Goal: Transaction & Acquisition: Purchase product/service

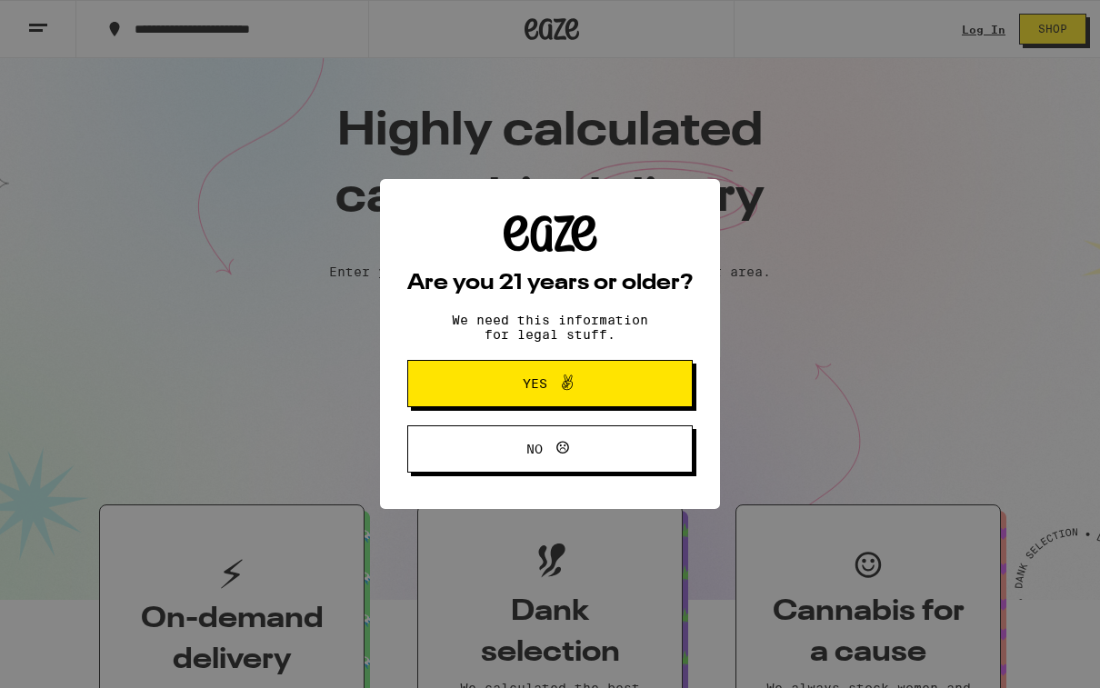
click at [614, 377] on span "Yes" at bounding box center [550, 384] width 138 height 24
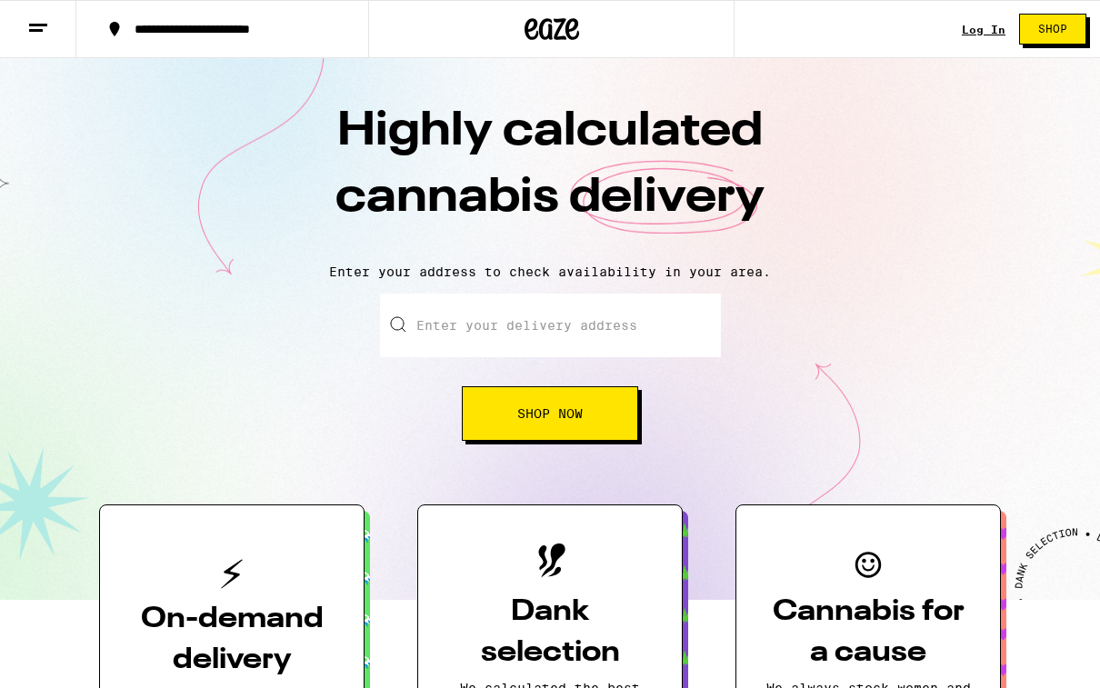
click at [980, 33] on link "Log In" at bounding box center [984, 30] width 44 height 12
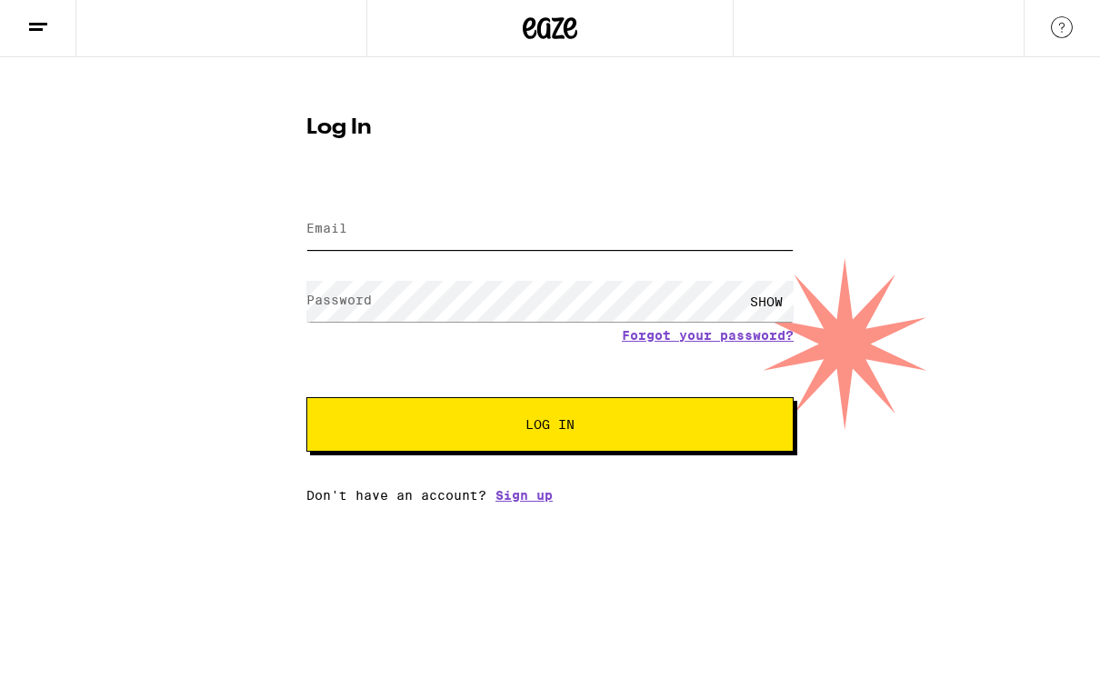
click at [680, 217] on input "Email" at bounding box center [550, 230] width 487 height 41
type input "[PERSON_NAME][EMAIL_ADDRESS][DOMAIN_NAME]"
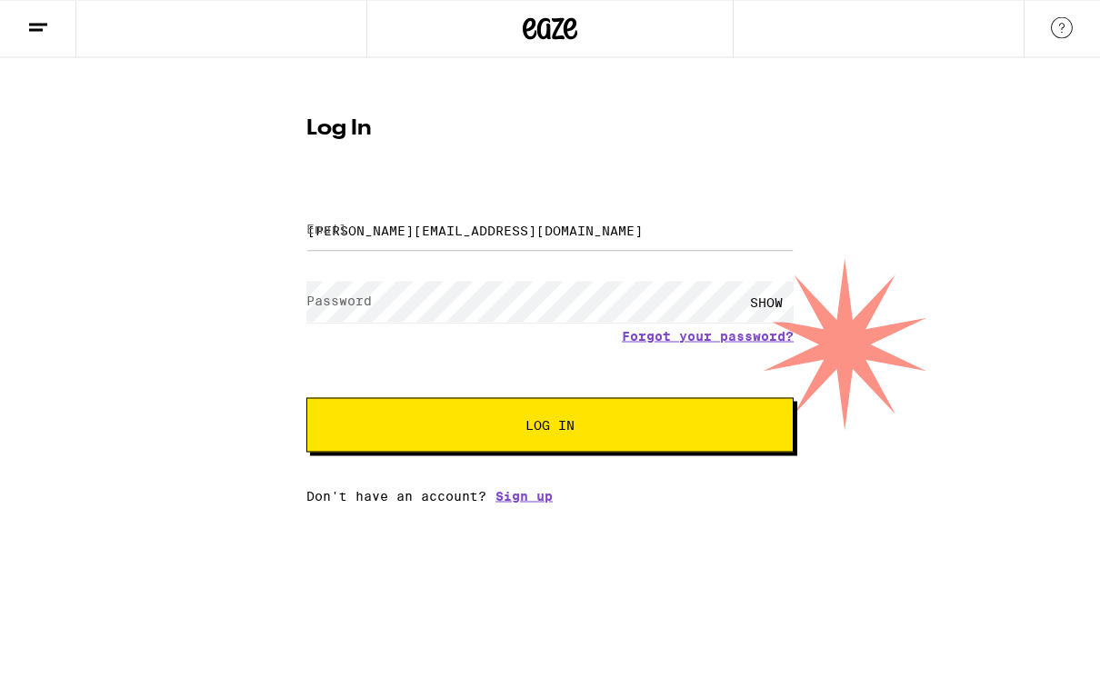
click at [550, 427] on button "Log In" at bounding box center [550, 425] width 487 height 55
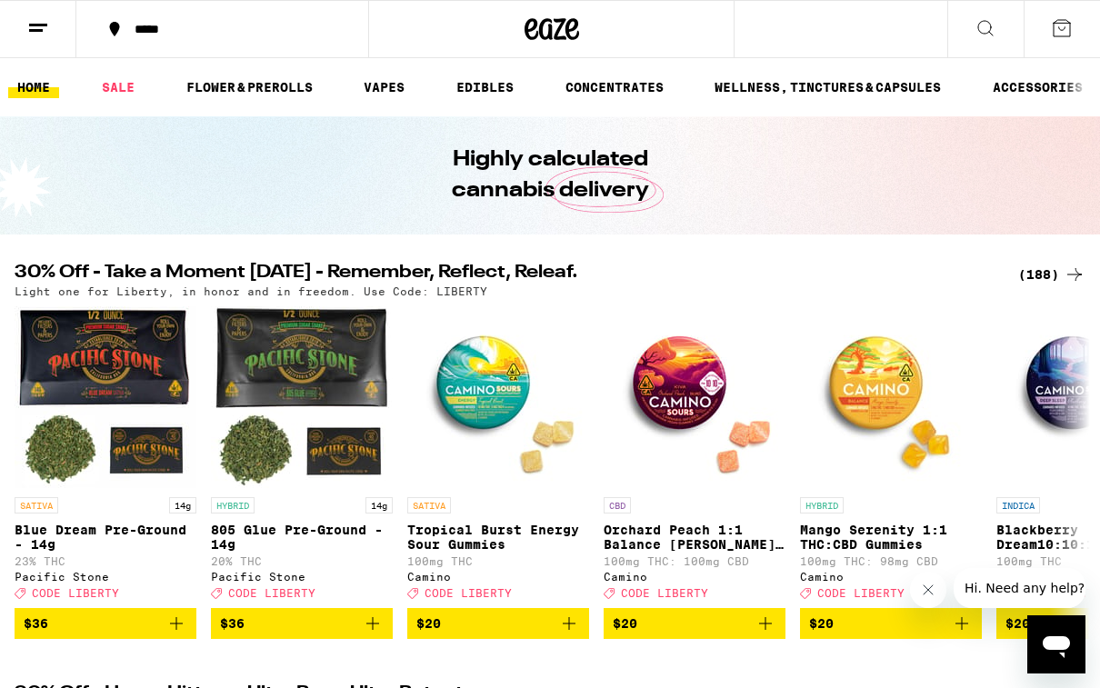
click at [93, 373] on img "Open page for Blue Dream Pre-Ground - 14g from Pacific Stone" at bounding box center [106, 398] width 182 height 182
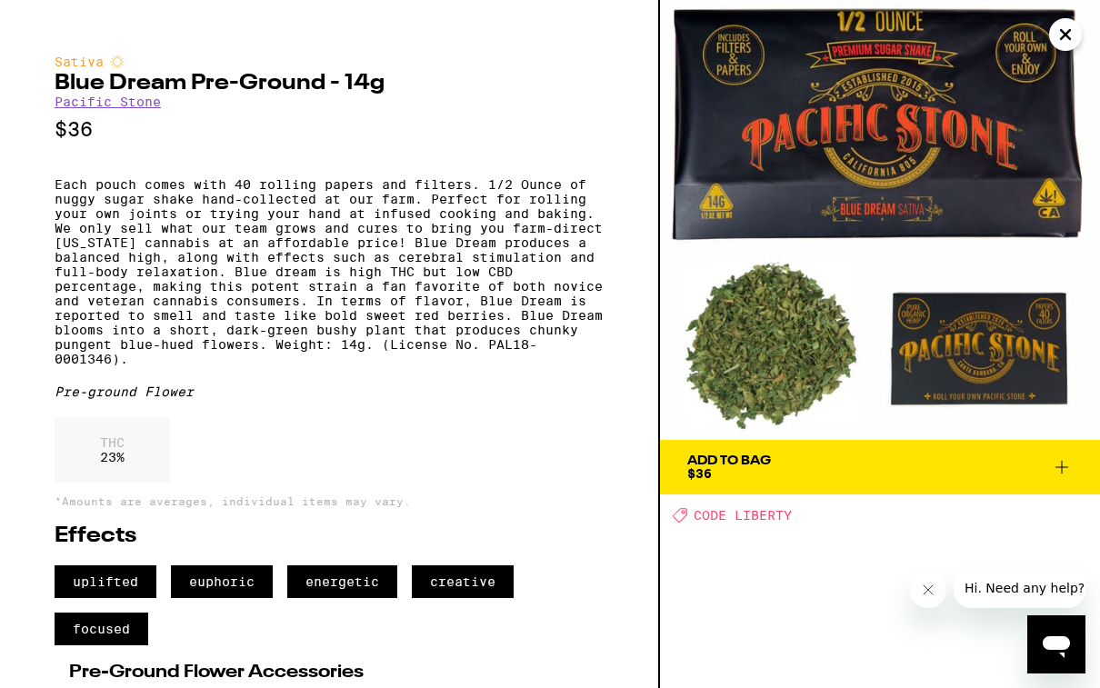
click at [1023, 463] on span "Add To Bag $36" at bounding box center [881, 467] width 386 height 25
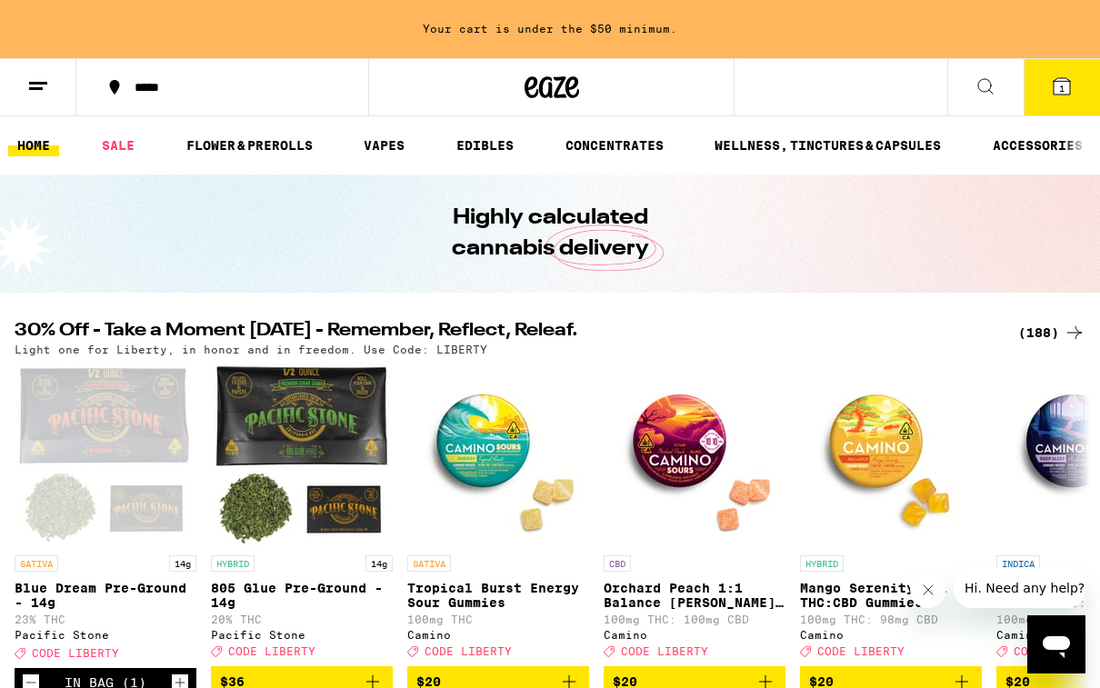
click at [1065, 94] on span "1" at bounding box center [1062, 88] width 5 height 11
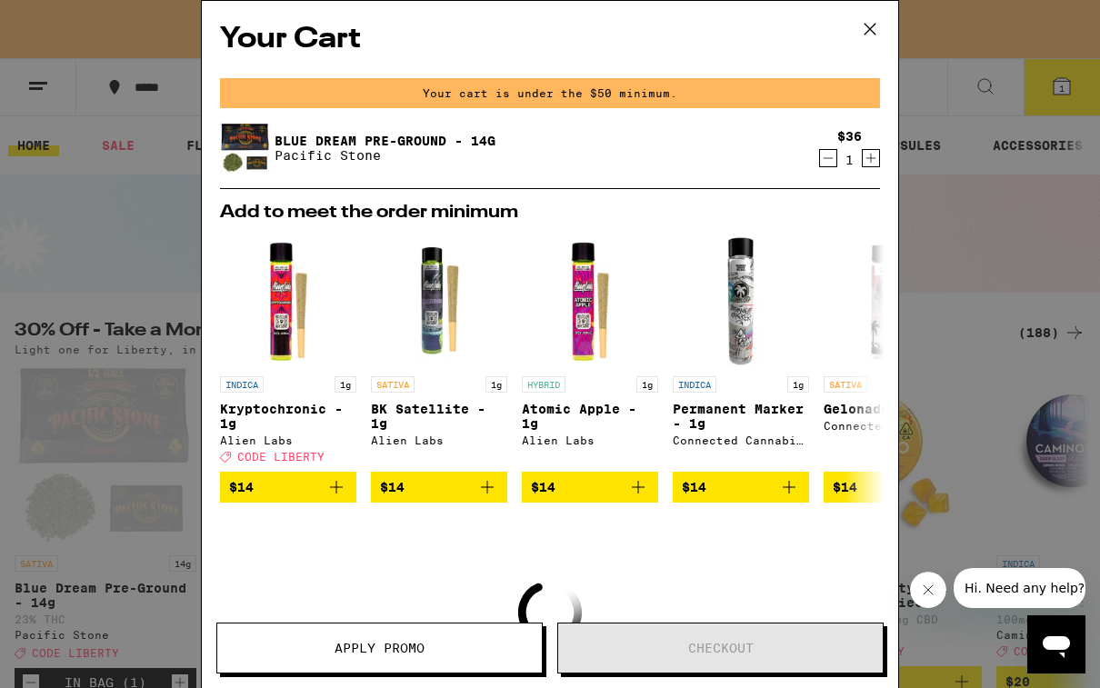
click at [988, 360] on div "Your Cart Your cart is under the $50 minimum. Blue Dream Pre-Ground - 14g Pacif…" at bounding box center [550, 344] width 1100 height 688
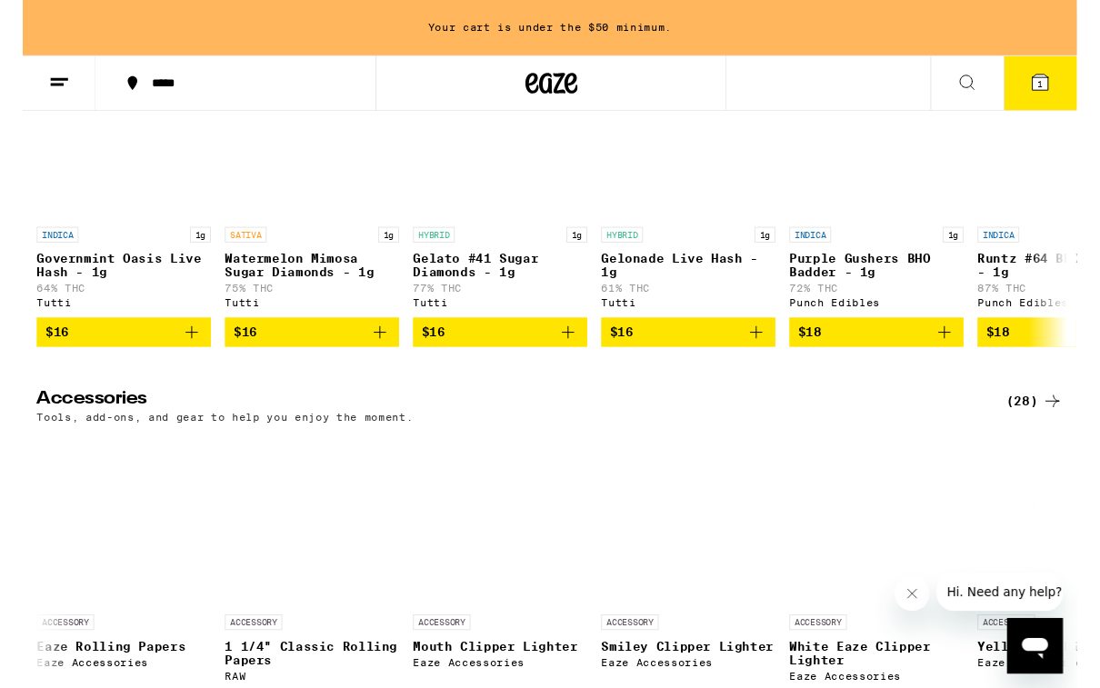
scroll to position [8397, 0]
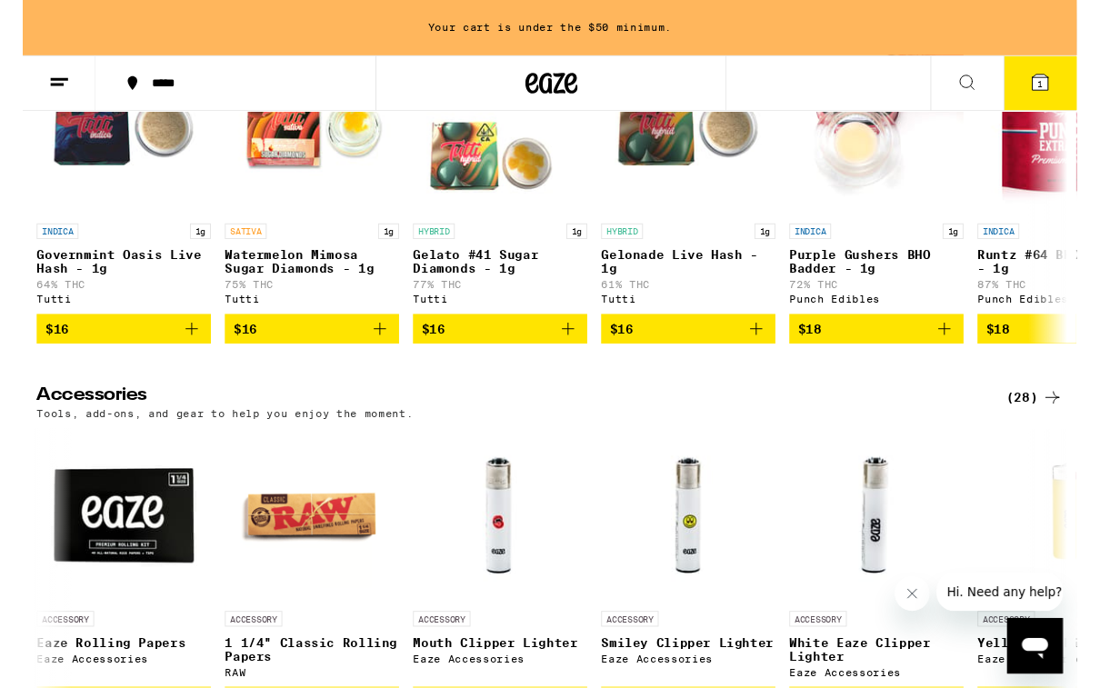
click at [773, 355] on icon "Add to bag" at bounding box center [766, 344] width 22 height 22
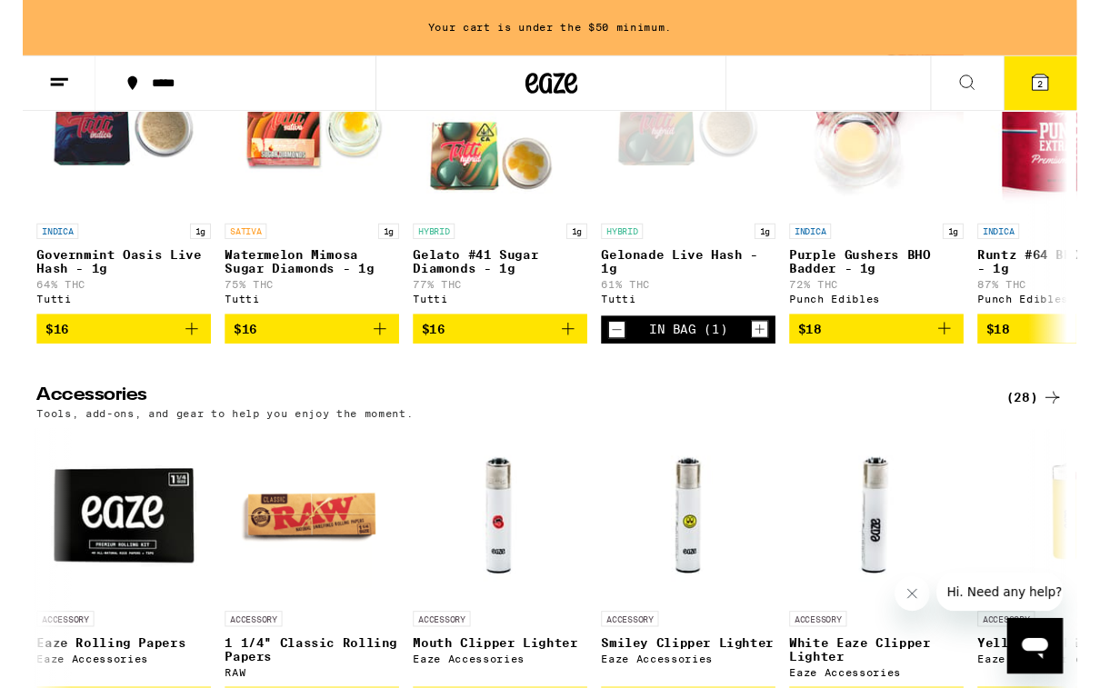
scroll to position [8397, 0]
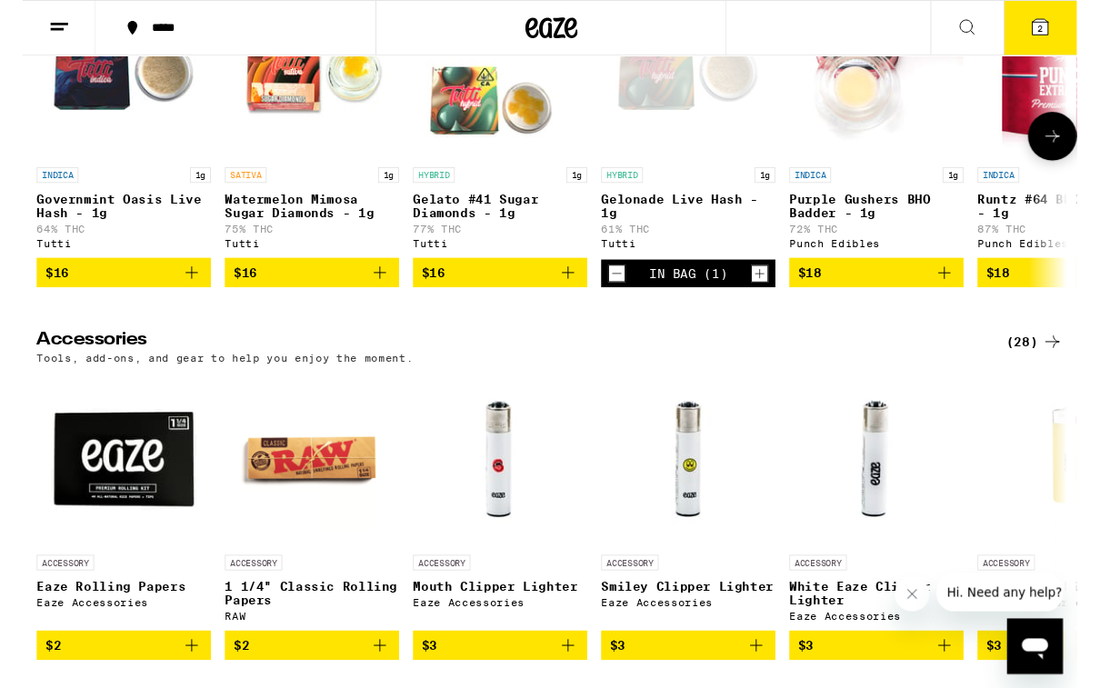
click at [1060, 21] on icon at bounding box center [1062, 28] width 16 height 16
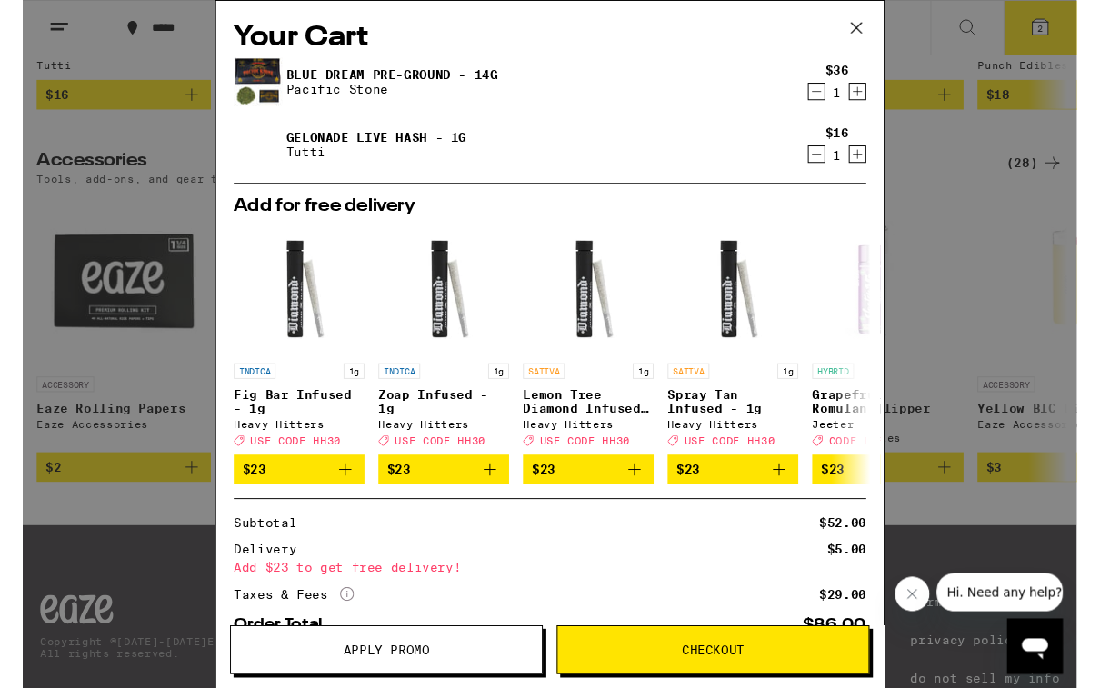
click at [831, 166] on icon "Decrement" at bounding box center [828, 161] width 16 height 22
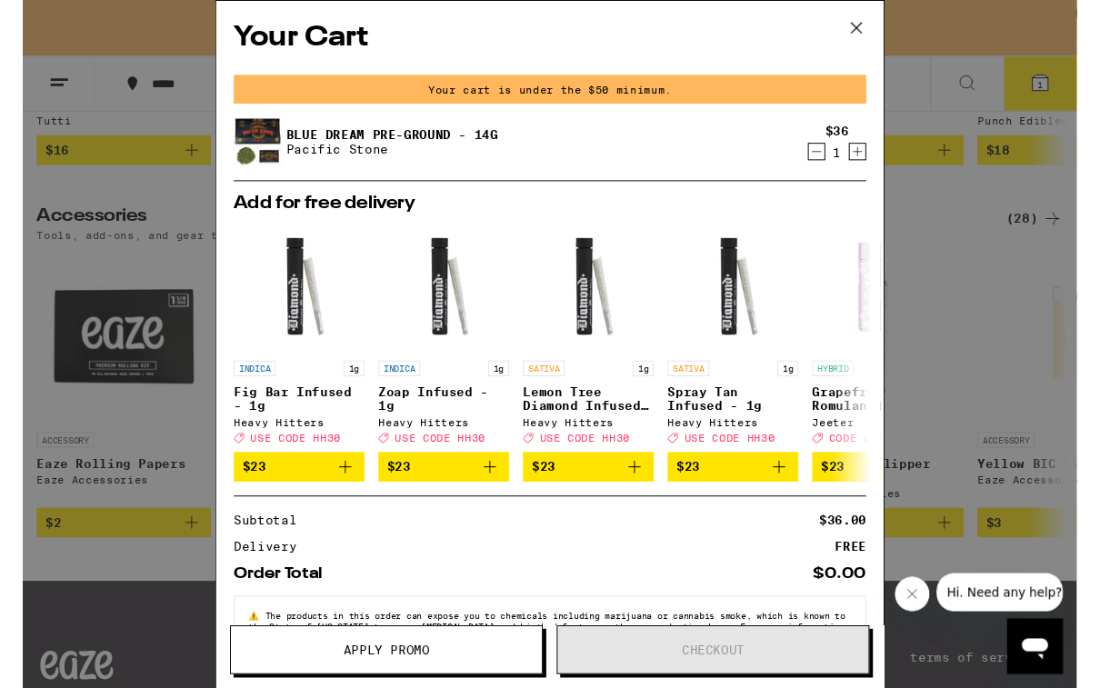
click at [981, 528] on div "Your Cart Your cart is under the $50 minimum. Blue Dream Pre-Ground - 14g Pacif…" at bounding box center [550, 359] width 1100 height 719
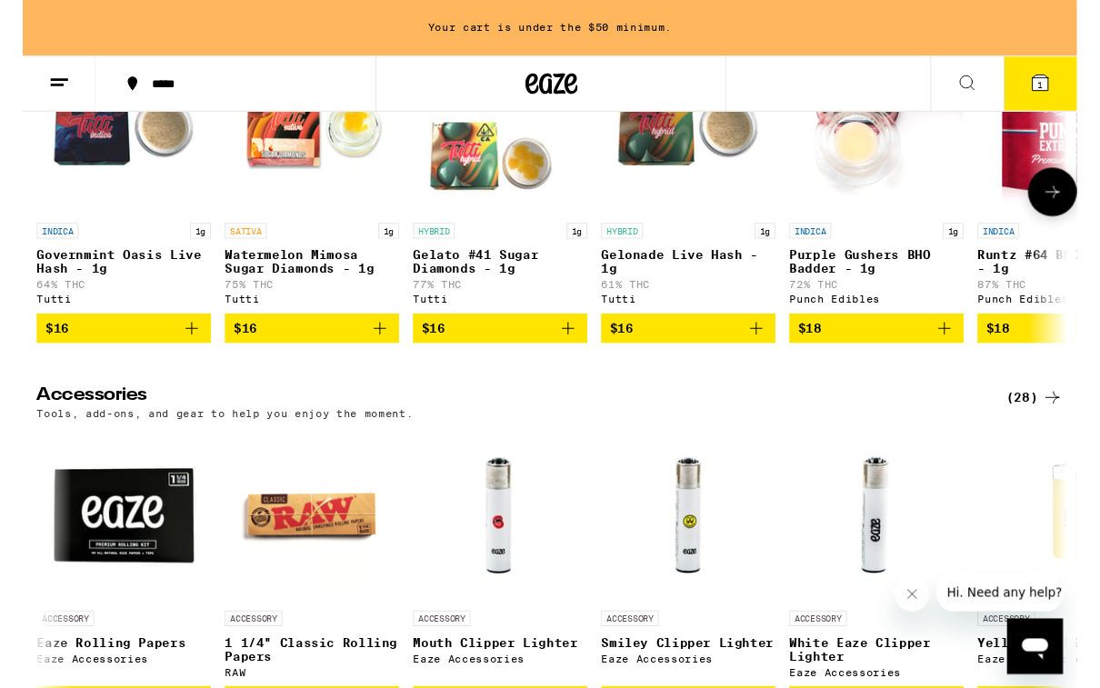
click at [720, 354] on span "$16" at bounding box center [695, 343] width 164 height 22
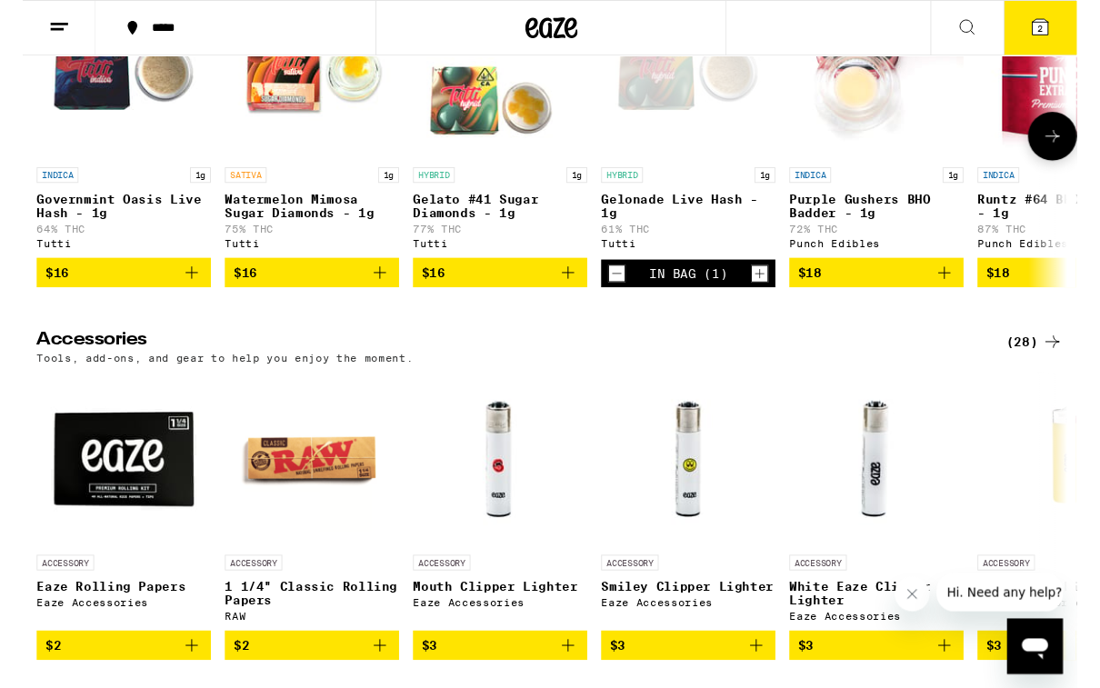
click at [1071, 27] on icon at bounding box center [1062, 28] width 22 height 22
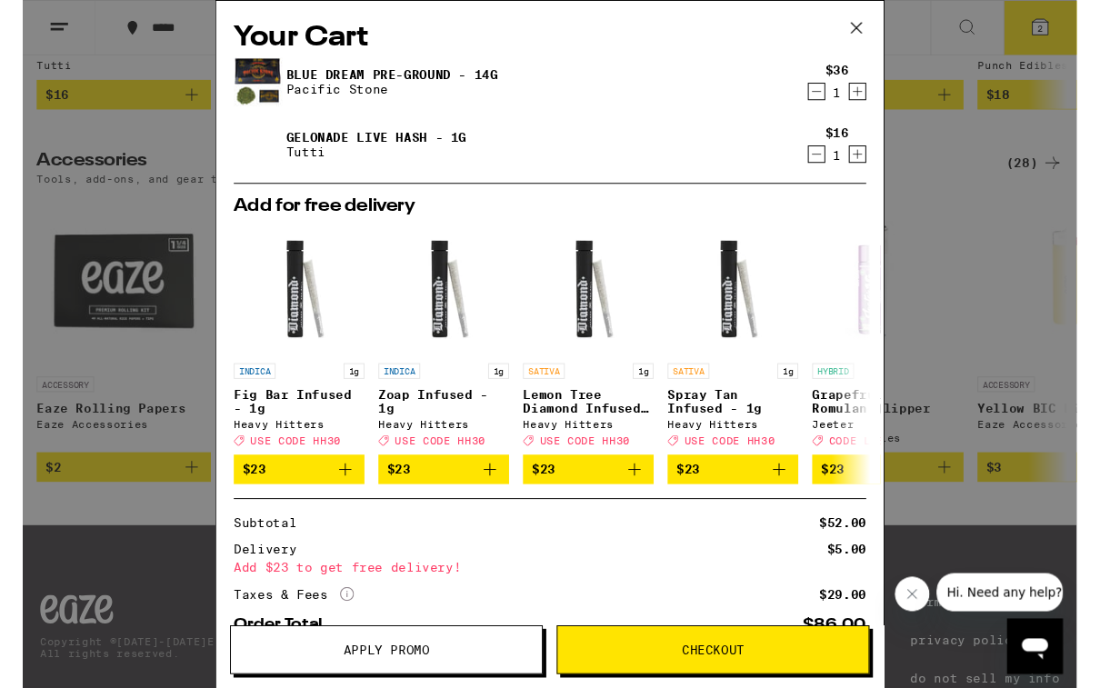
scroll to position [8399, 0]
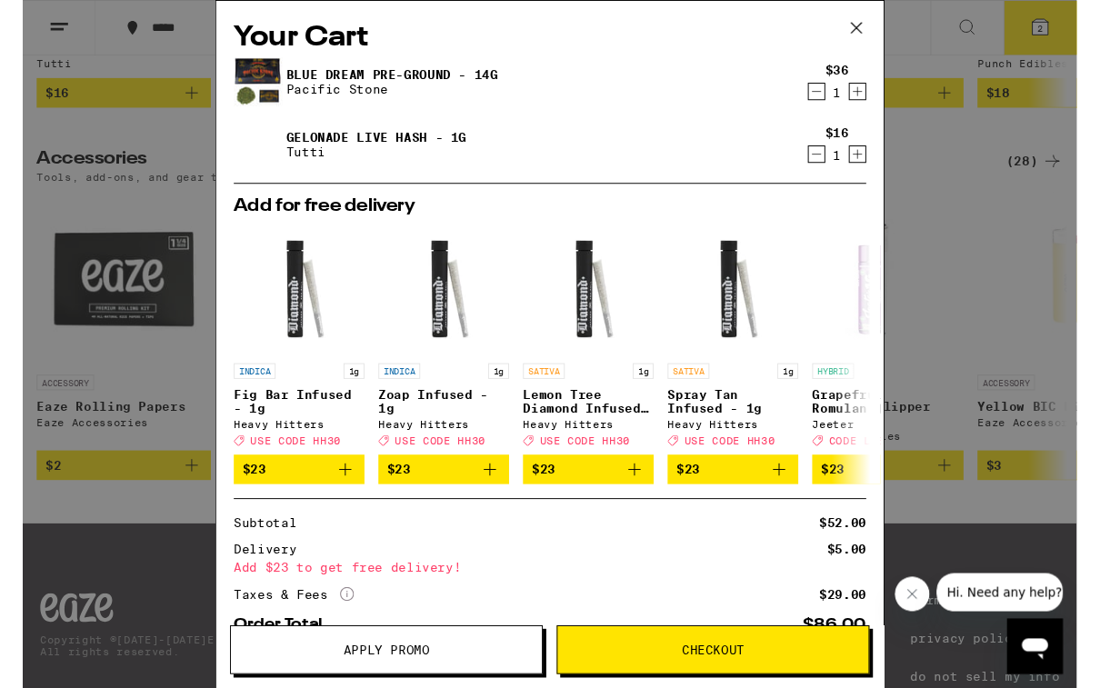
click at [761, 673] on span "Checkout" at bounding box center [720, 678] width 325 height 13
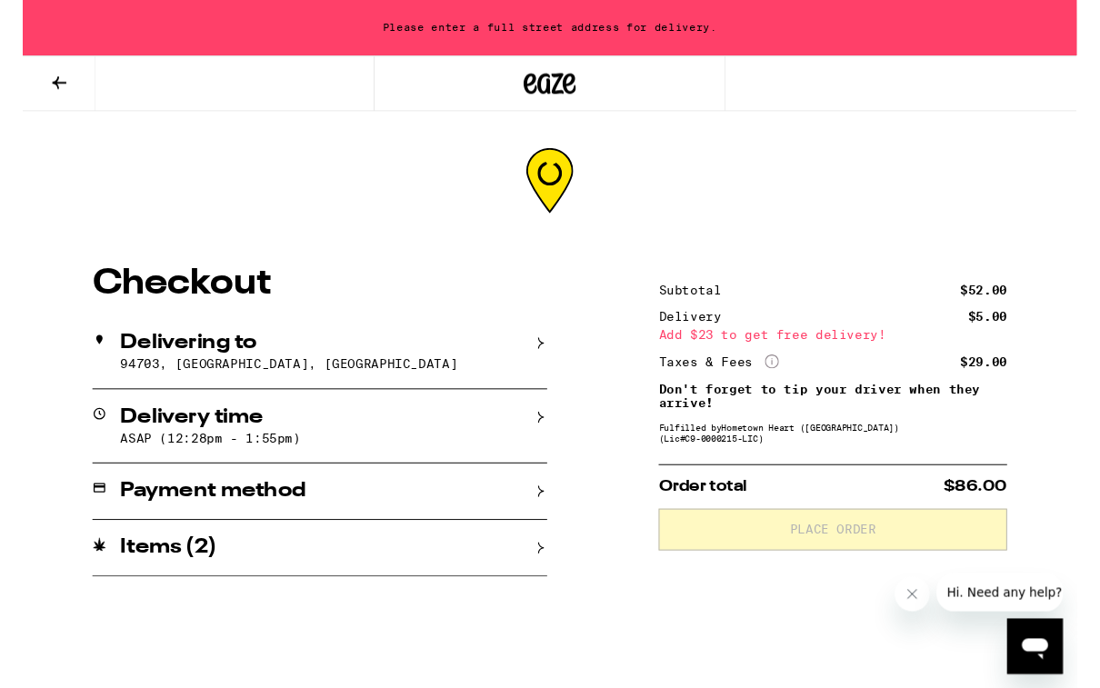
scroll to position [1, 0]
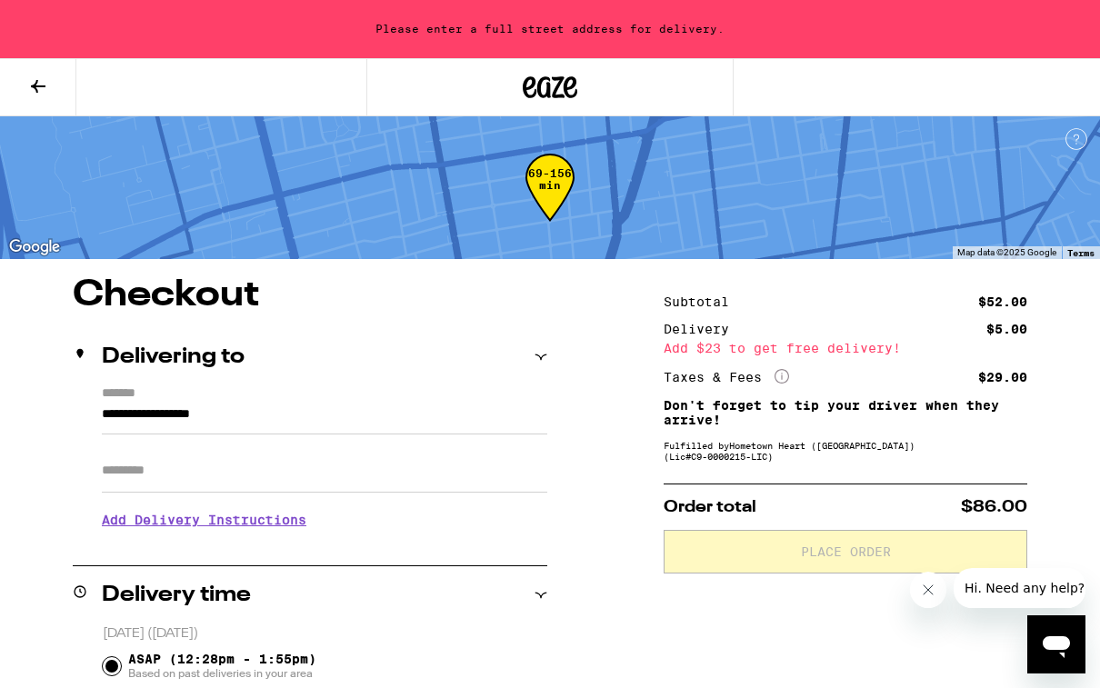
click at [119, 415] on input "**********" at bounding box center [325, 419] width 446 height 31
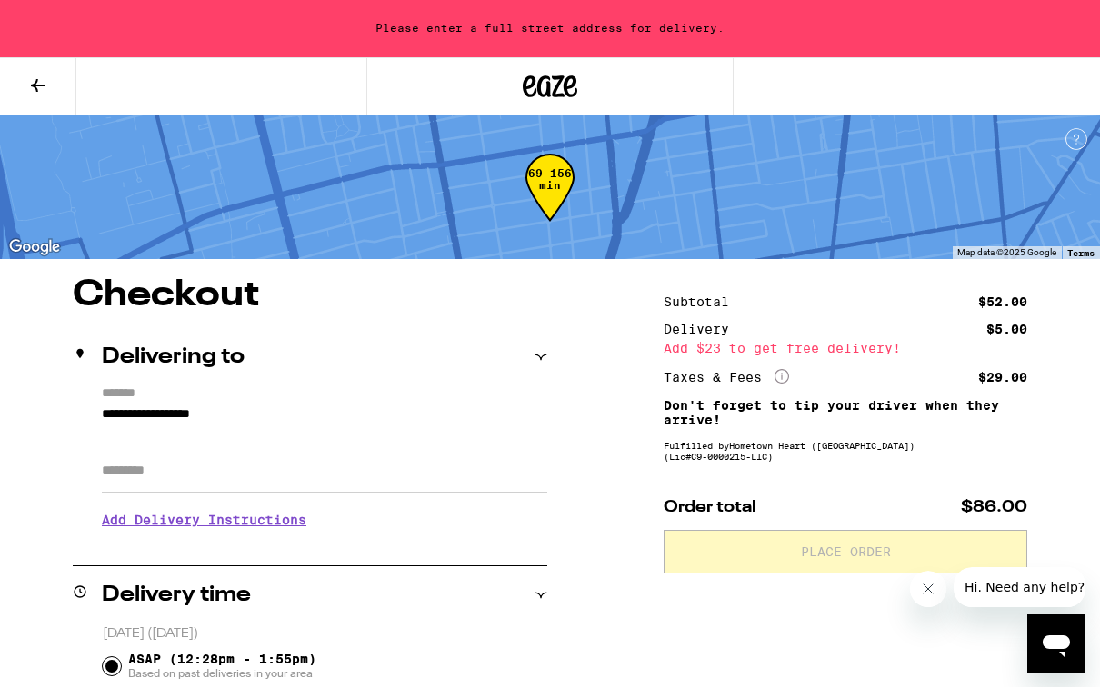
drag, startPoint x: 119, startPoint y: 415, endPoint x: 0, endPoint y: 309, distance: 159.1
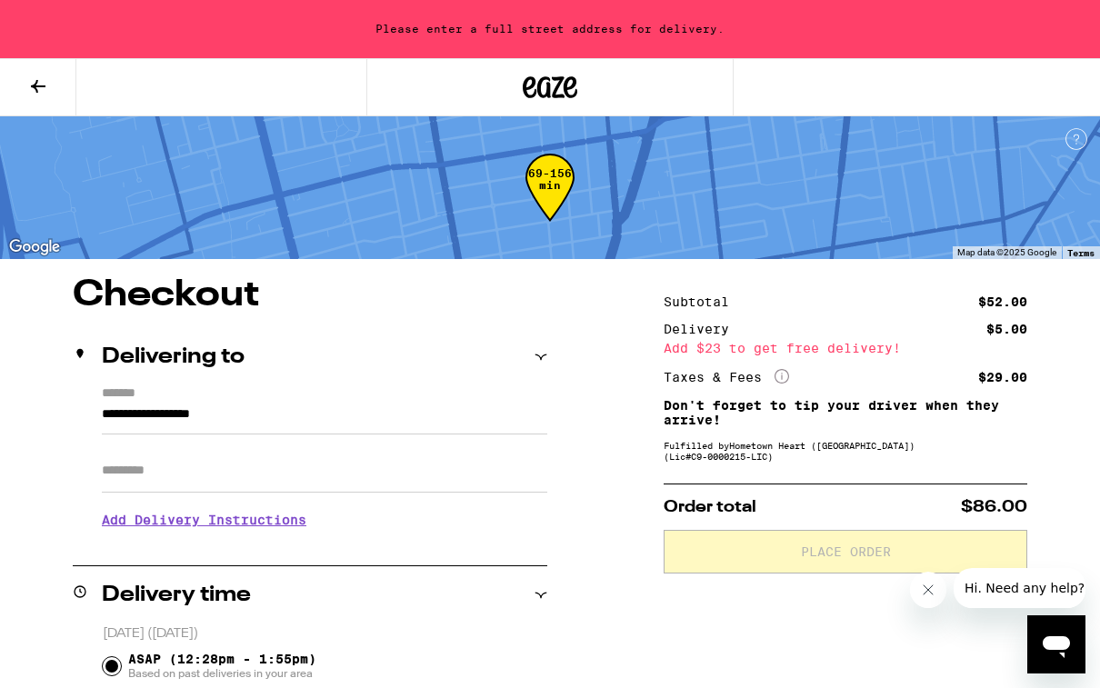
click at [100, 417] on div "**********" at bounding box center [310, 465] width 475 height 157
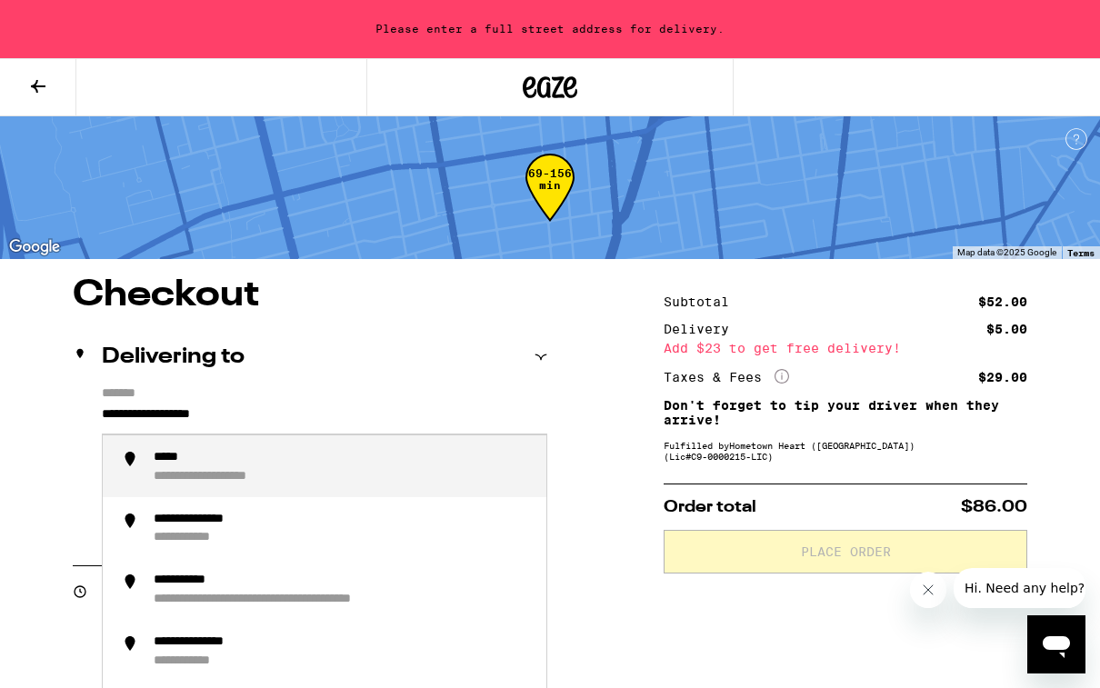
scroll to position [0, 0]
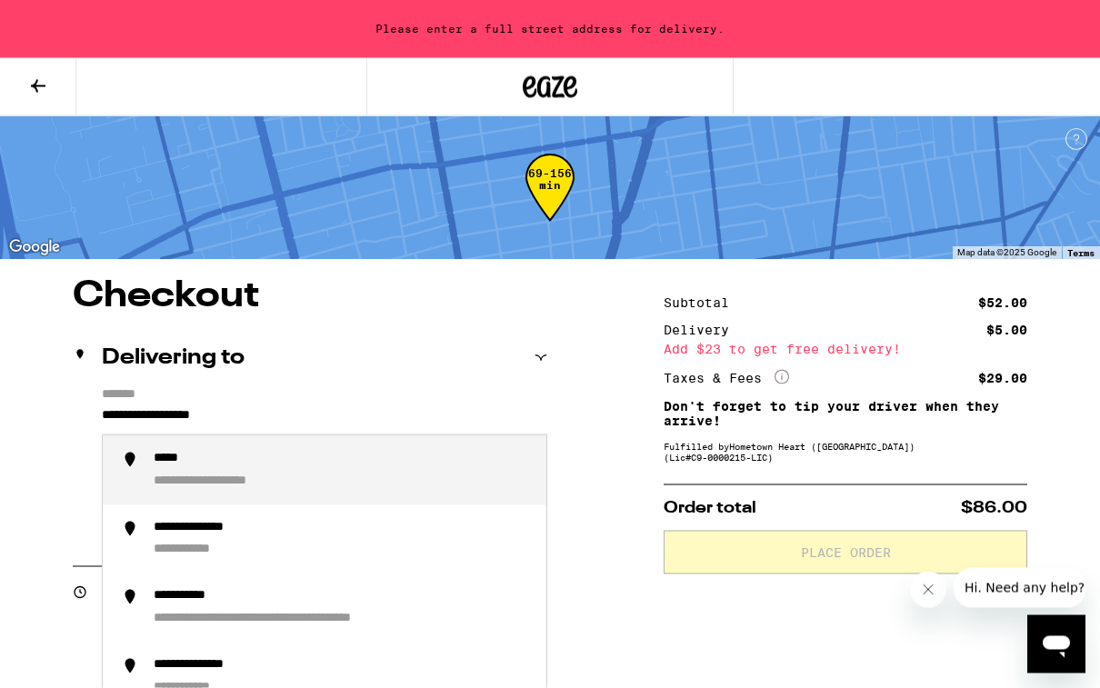
click at [104, 424] on input "**********" at bounding box center [325, 420] width 446 height 31
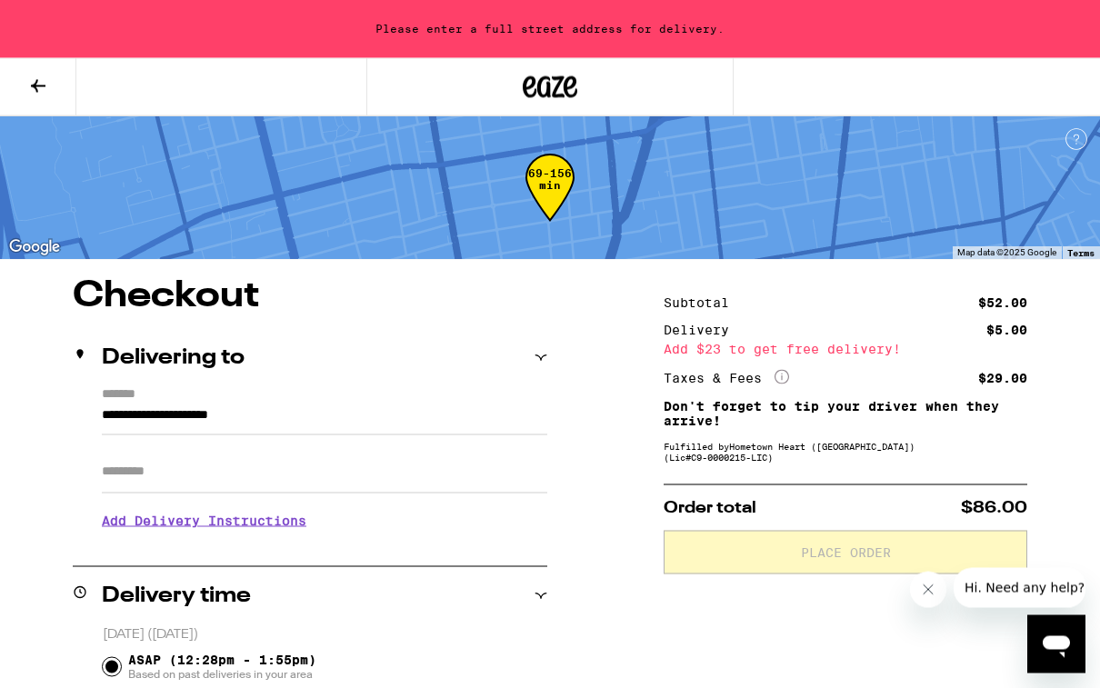
click at [104, 417] on html "**********" at bounding box center [550, 641] width 1100 height 1283
click at [105, 417] on input "**********" at bounding box center [325, 420] width 446 height 31
click at [135, 416] on input "**********" at bounding box center [325, 420] width 446 height 31
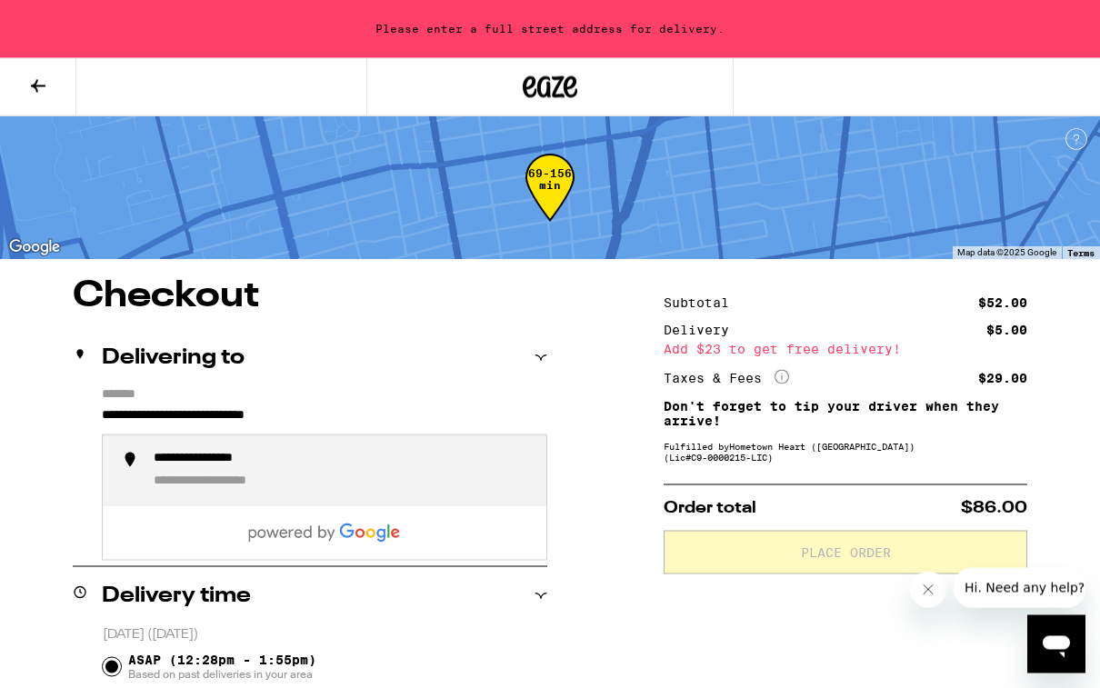
click at [389, 480] on div "**********" at bounding box center [343, 471] width 378 height 40
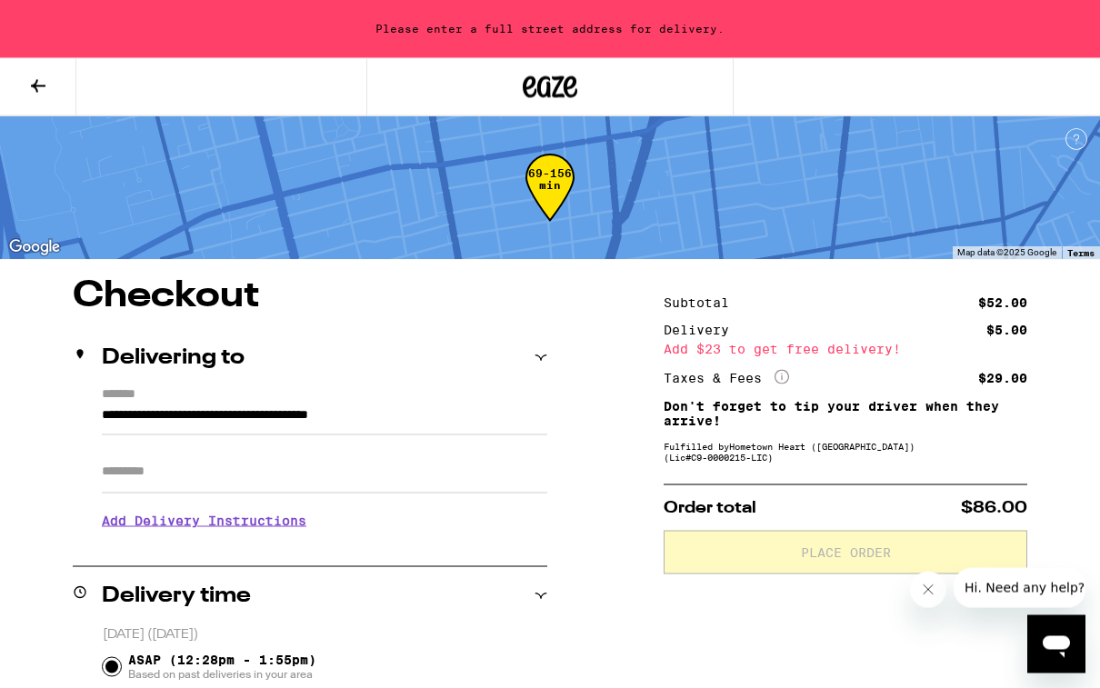
type input "**********"
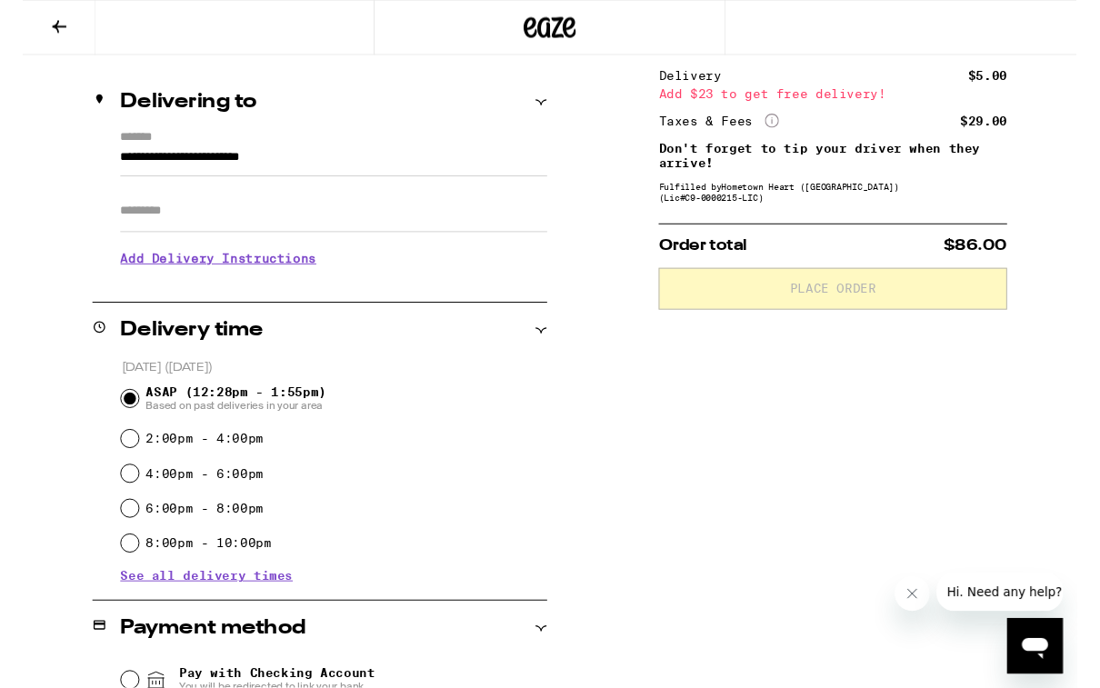
scroll to position [195, 0]
click at [291, 416] on span "ASAP (12:28pm - 1:55pm) Based on past deliveries in your area" at bounding box center [222, 414] width 188 height 29
click at [121, 416] on input "ASAP (12:28pm - 1:55pm) Based on past deliveries in your area" at bounding box center [112, 415] width 18 height 18
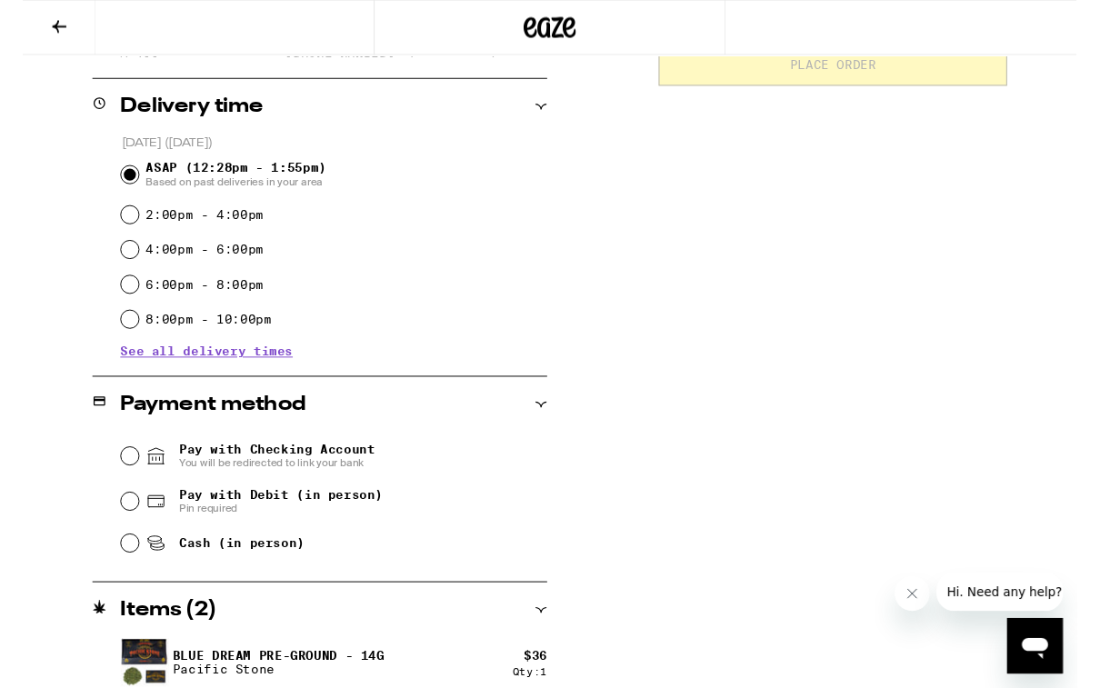
scroll to position [417, 0]
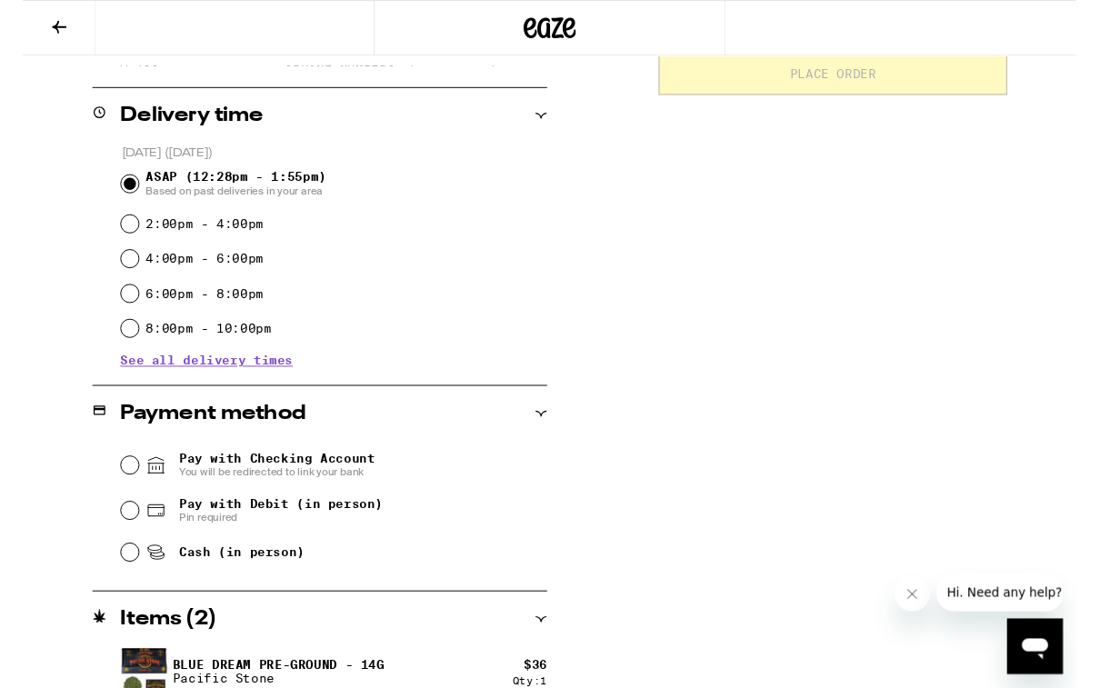
click at [341, 484] on span "Pay with Checking Account You will be redirected to link your bank" at bounding box center [265, 485] width 205 height 29
click at [121, 484] on input "Pay with Checking Account You will be redirected to link your bank" at bounding box center [112, 486] width 18 height 18
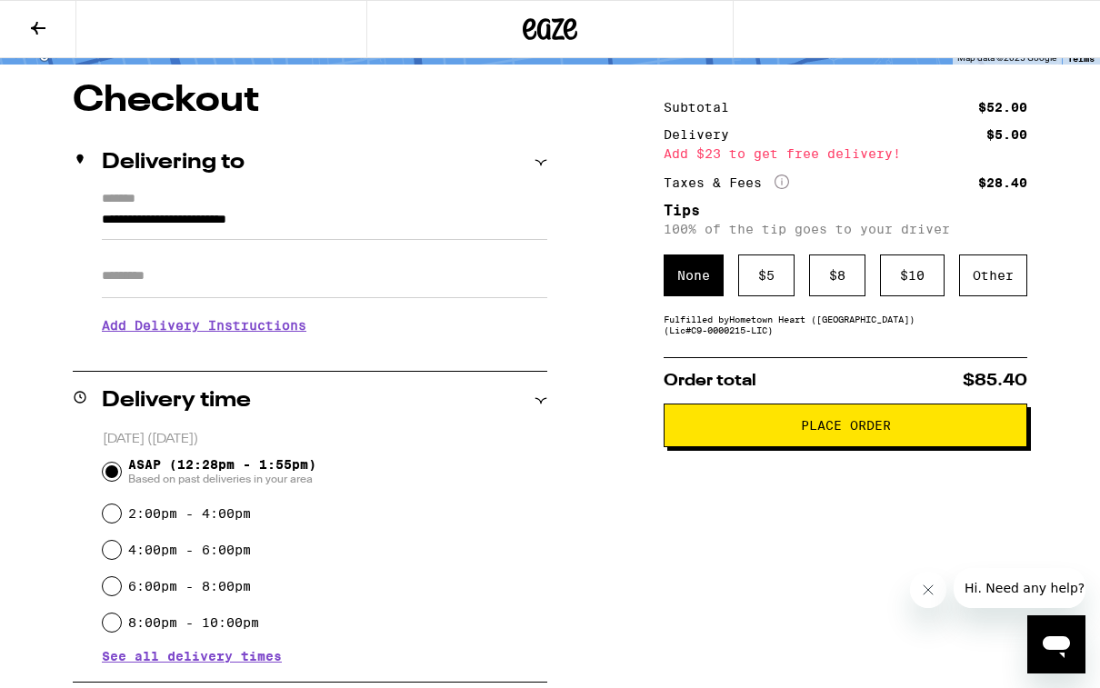
scroll to position [132, 0]
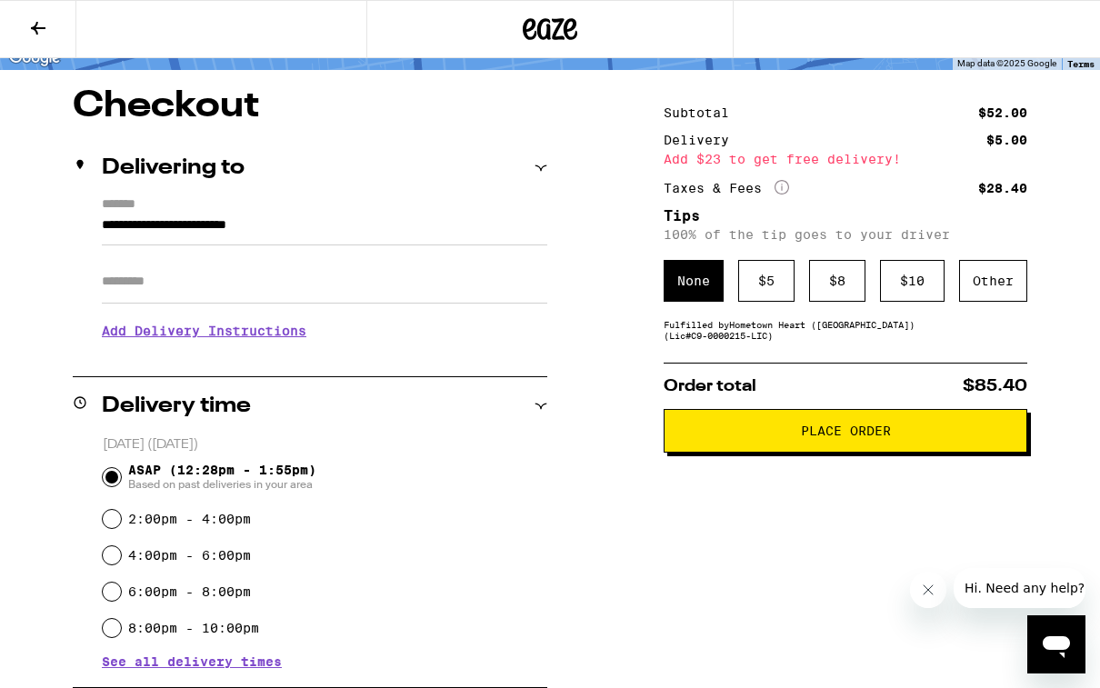
click at [958, 437] on span "Place Order" at bounding box center [845, 431] width 333 height 13
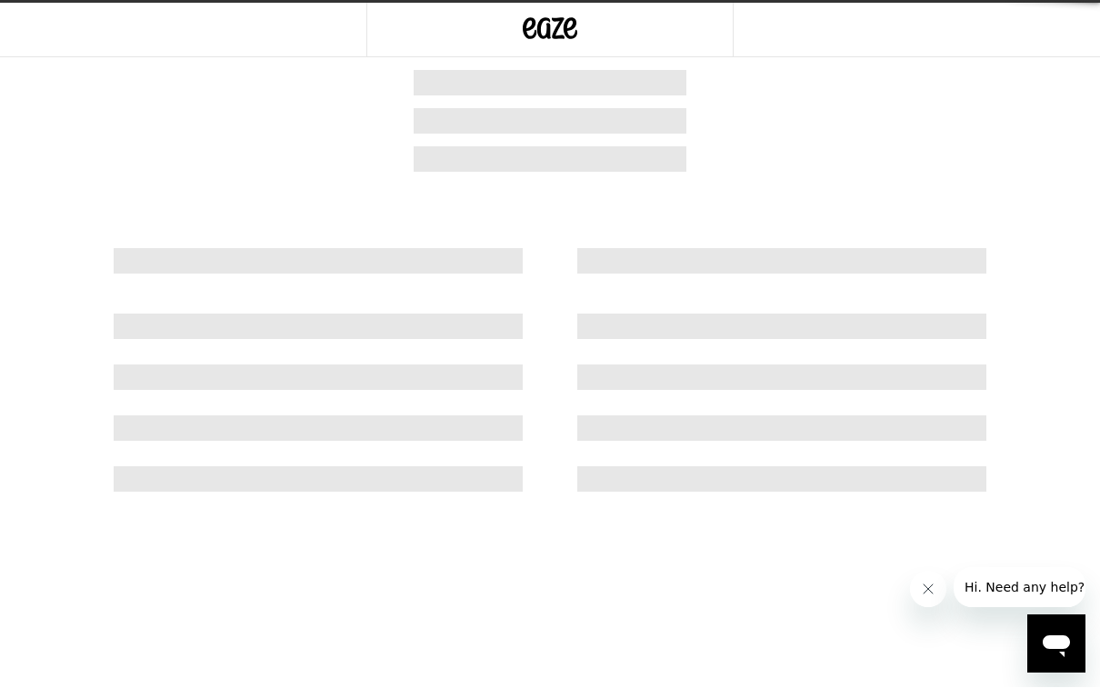
scroll to position [1, 0]
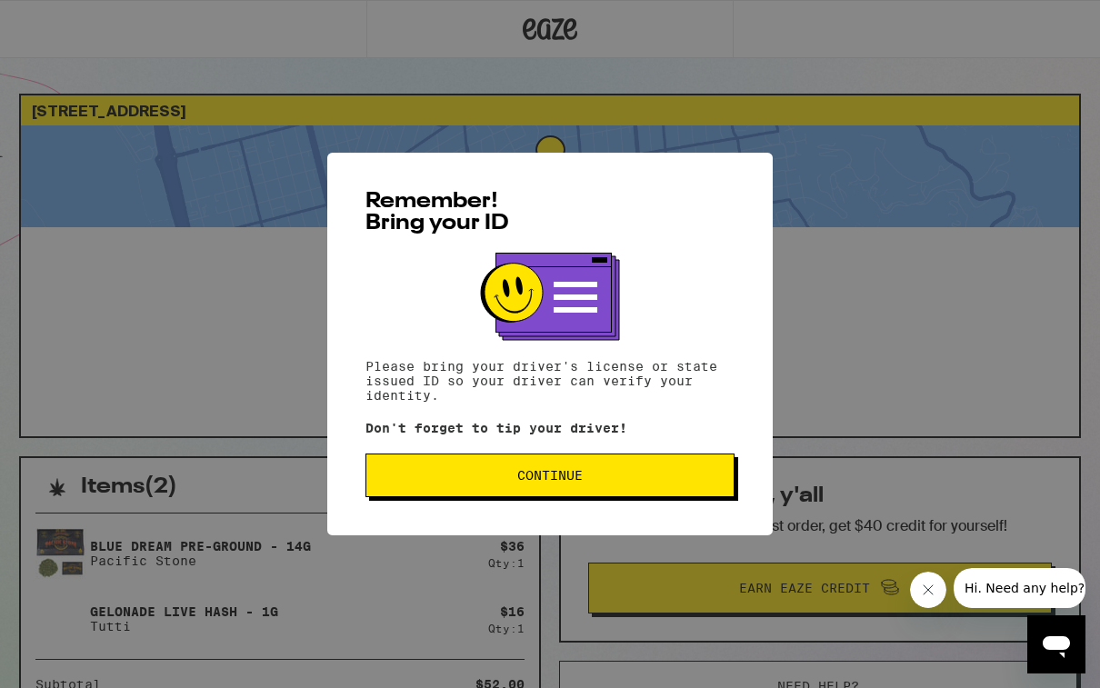
click at [648, 474] on button "Continue" at bounding box center [550, 476] width 369 height 44
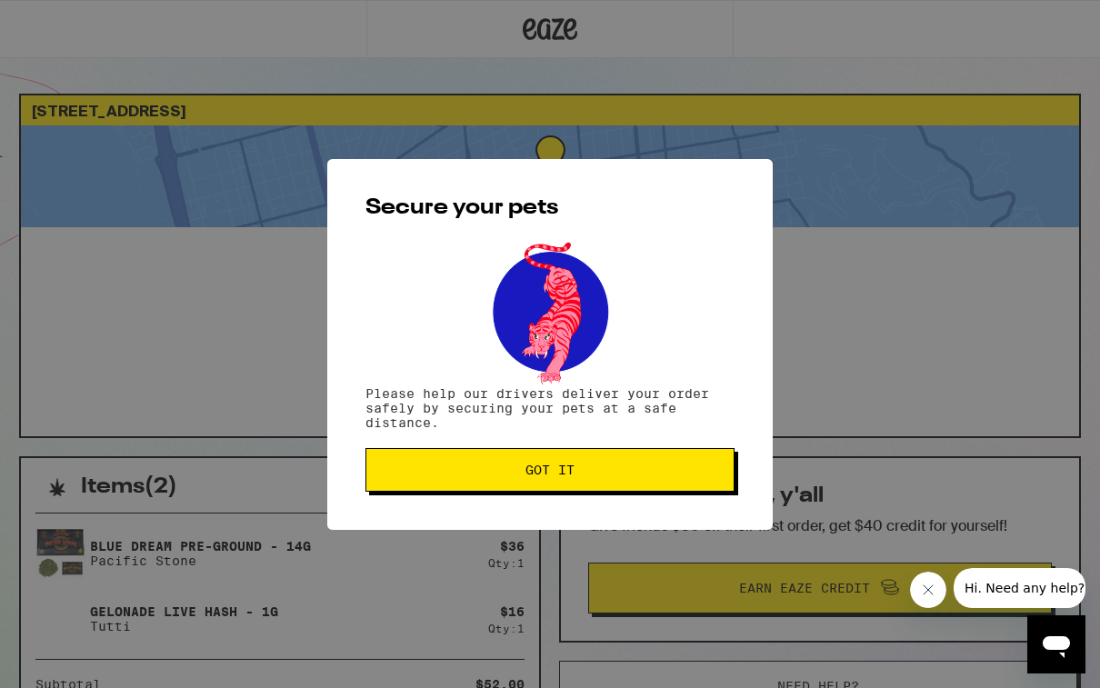
click at [654, 472] on span "Got it" at bounding box center [550, 470] width 338 height 13
